Goal: Navigation & Orientation: Find specific page/section

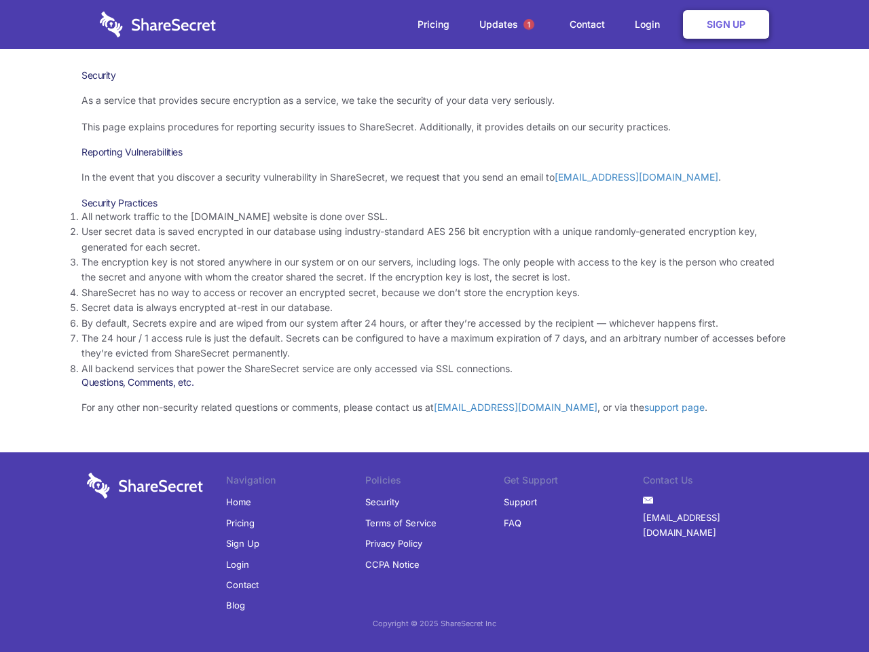
click at [434, 326] on li "By default, Secrets expire and are wiped from our system after 24 hours, or aft…" at bounding box center [434, 323] width 706 height 15
click at [529, 24] on span "1" at bounding box center [528, 24] width 11 height 11
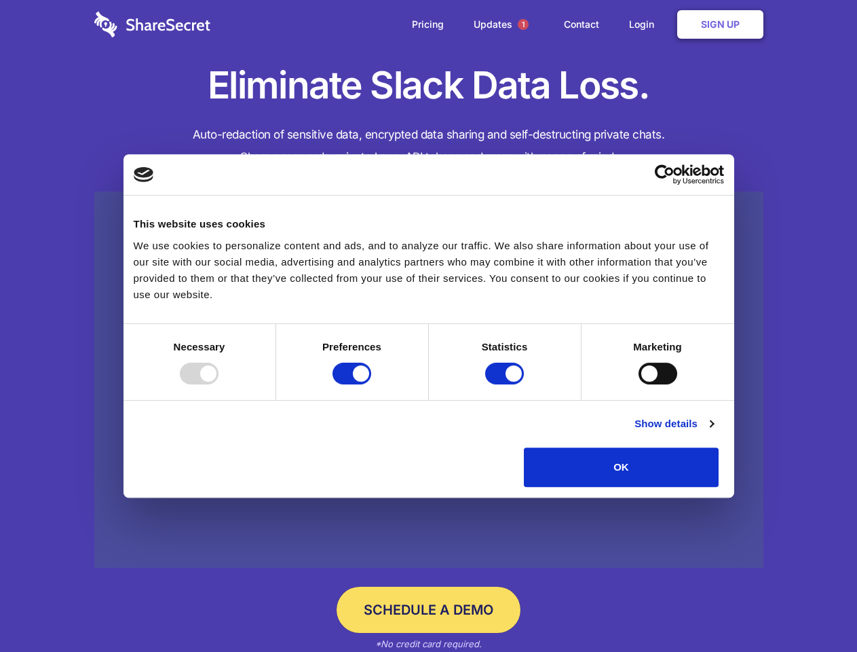
click at [219, 384] on div at bounding box center [199, 373] width 39 height 22
click at [371, 384] on input "Preferences" at bounding box center [352, 373] width 39 height 22
checkbox input "false"
click at [506, 384] on input "Statistics" at bounding box center [504, 373] width 39 height 22
checkbox input "false"
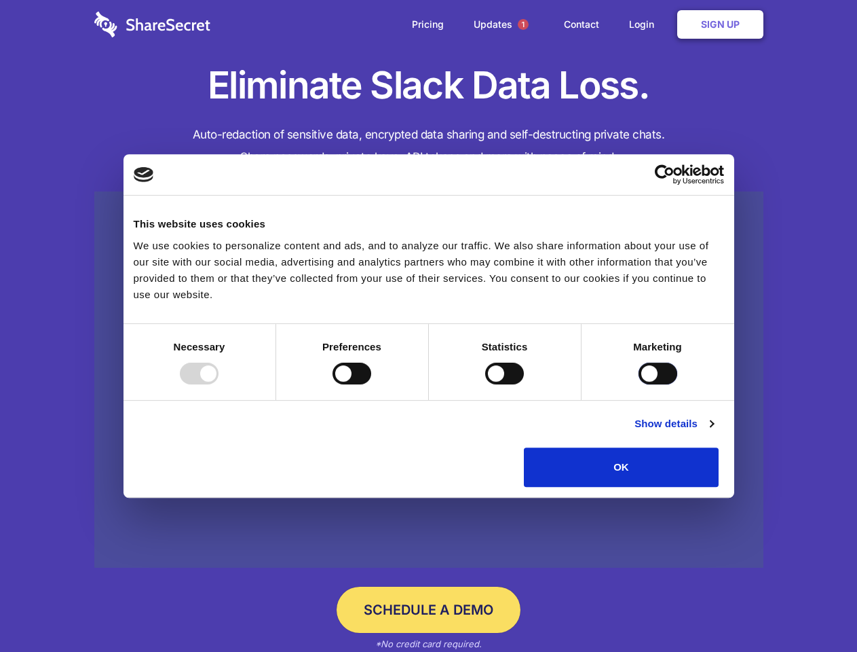
click at [639, 384] on input "Marketing" at bounding box center [658, 373] width 39 height 22
checkbox input "true"
click at [713, 432] on link "Show details" at bounding box center [674, 423] width 79 height 16
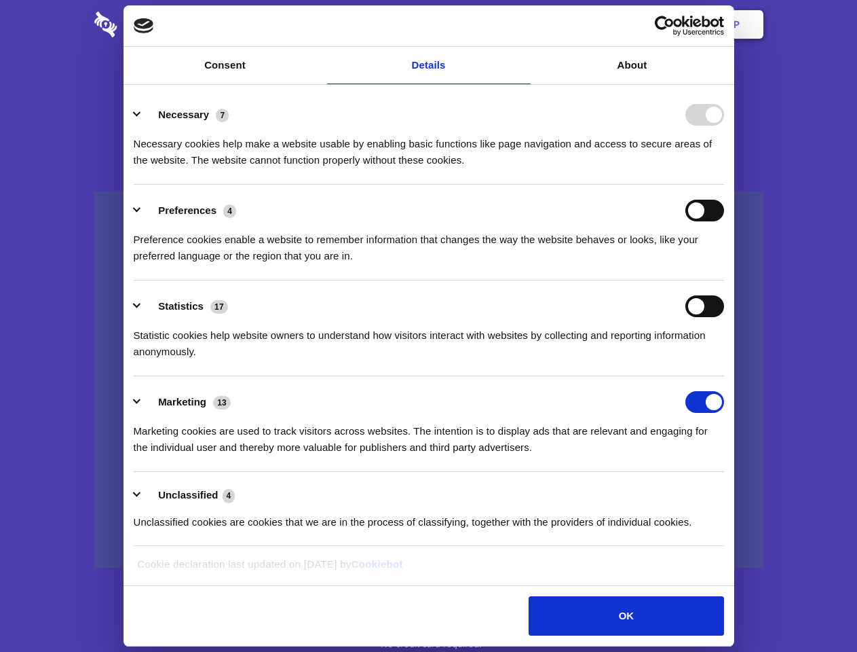
click at [724, 185] on li "Necessary 7 Necessary cookies help make a website usable by enabling basic func…" at bounding box center [429, 137] width 591 height 96
click at [523, 24] on span "1" at bounding box center [523, 24] width 11 height 11
